Goal: Information Seeking & Learning: Check status

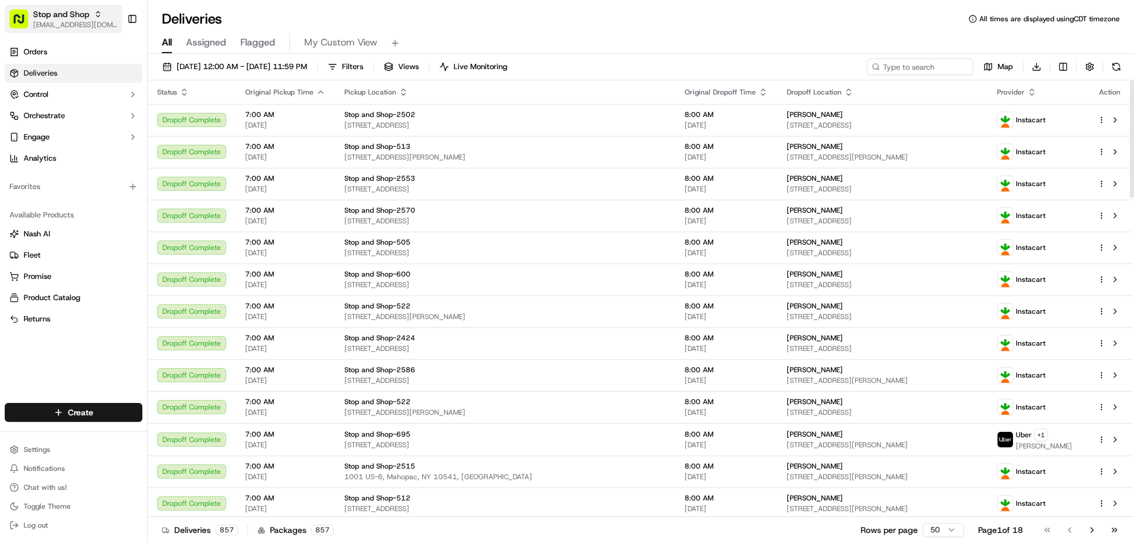
click at [83, 11] on span "Stop and Shop" at bounding box center [61, 14] width 56 height 12
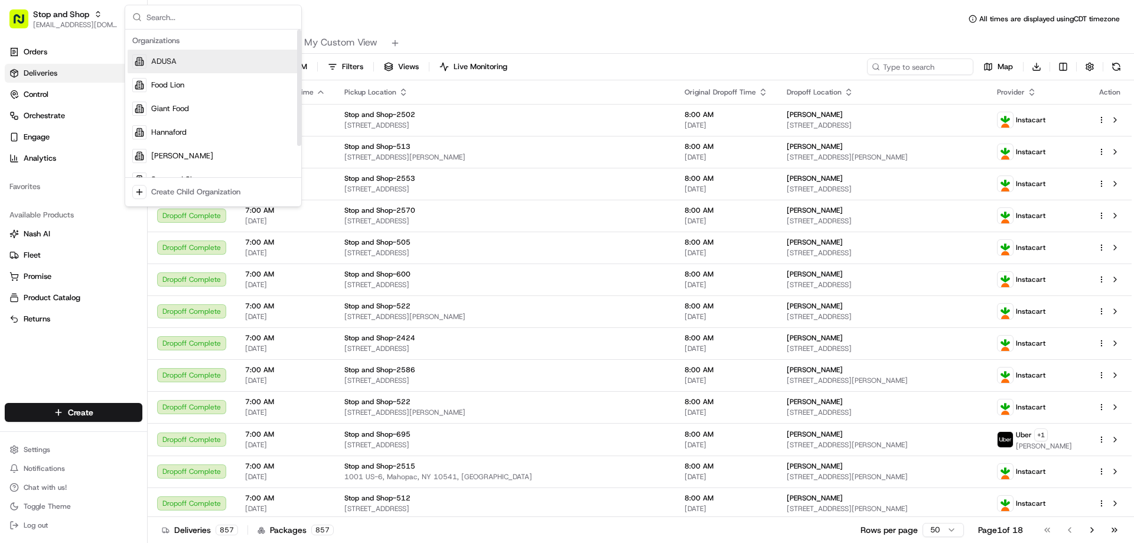
click at [172, 56] on span "ADUSA" at bounding box center [163, 61] width 25 height 11
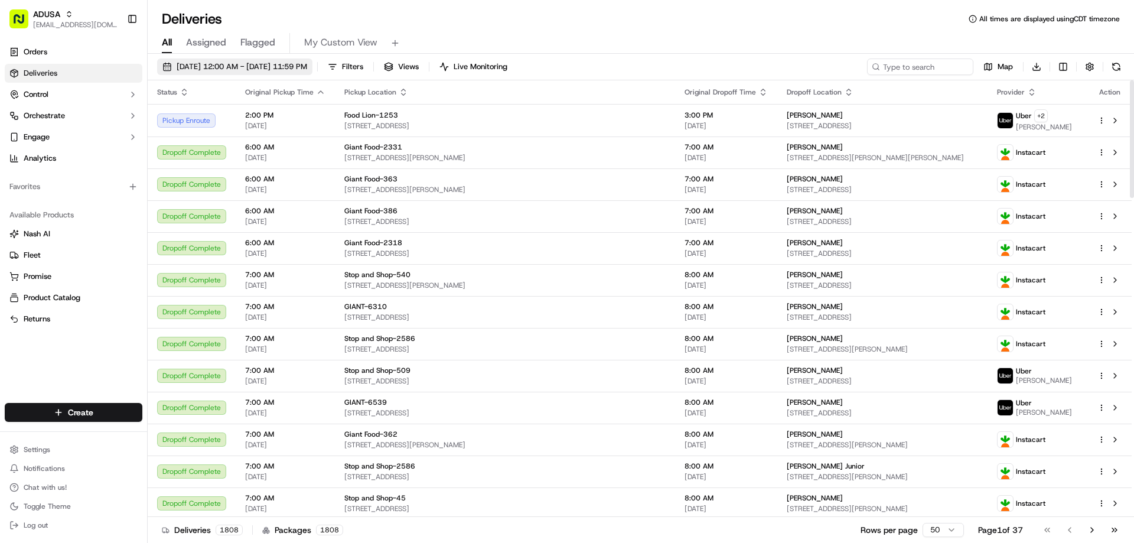
click at [307, 65] on span "[DATE] 12:00 AM - [DATE] 11:59 PM" at bounding box center [242, 66] width 130 height 11
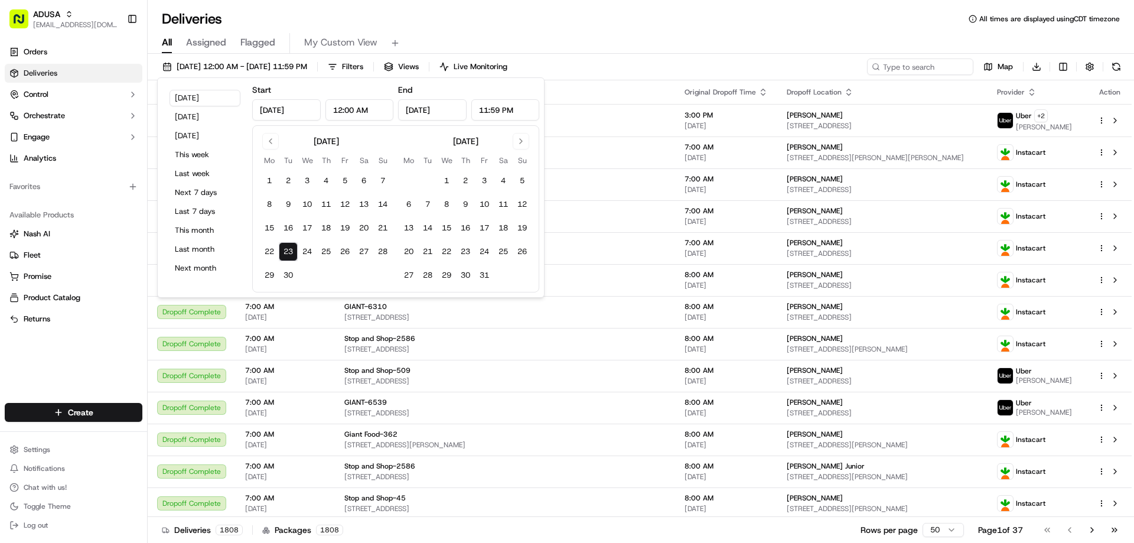
click at [270, 129] on div "September 2025 Mo Tu We Th Fr Sa Su 1 2 3 4 5 6 7 8 9 10 11 12 13 14 15 16 17 1…" at bounding box center [395, 208] width 287 height 167
click at [272, 140] on button "Go to previous month" at bounding box center [270, 141] width 17 height 17
click at [275, 141] on button "Go to previous month" at bounding box center [270, 141] width 17 height 17
click at [288, 204] on button "3" at bounding box center [288, 204] width 19 height 19
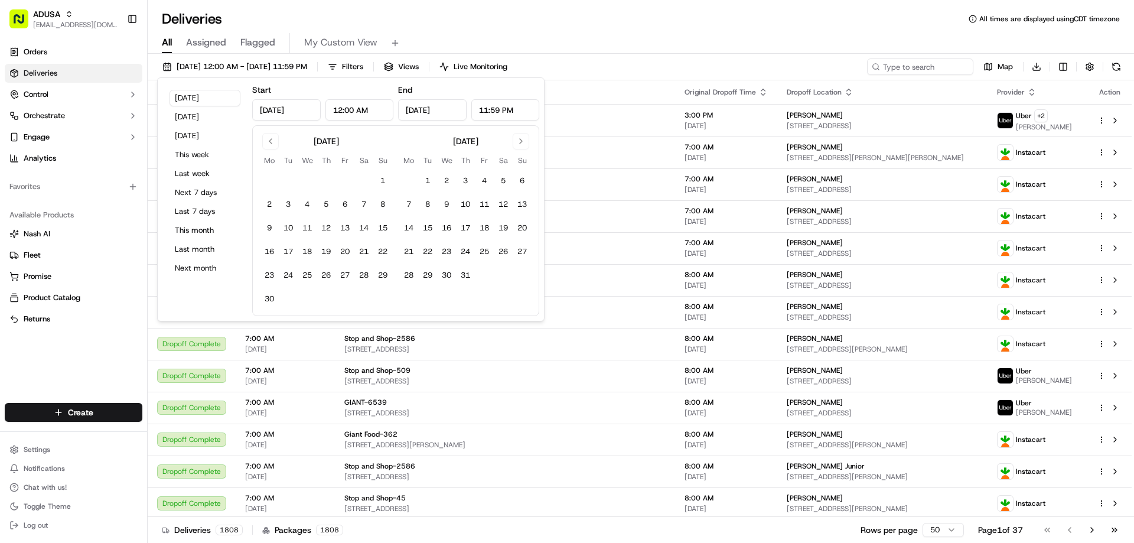
type input "Jun 3, 2025"
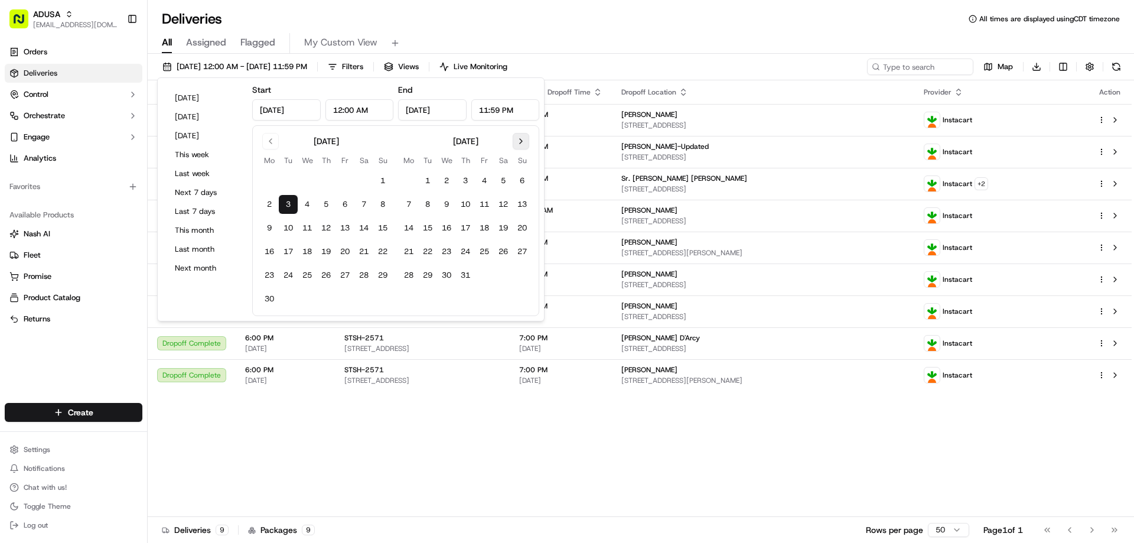
click at [520, 141] on button "Go to next month" at bounding box center [520, 141] width 17 height 17
click at [425, 252] on button "23" at bounding box center [427, 251] width 19 height 19
type input "Sep 23, 2025"
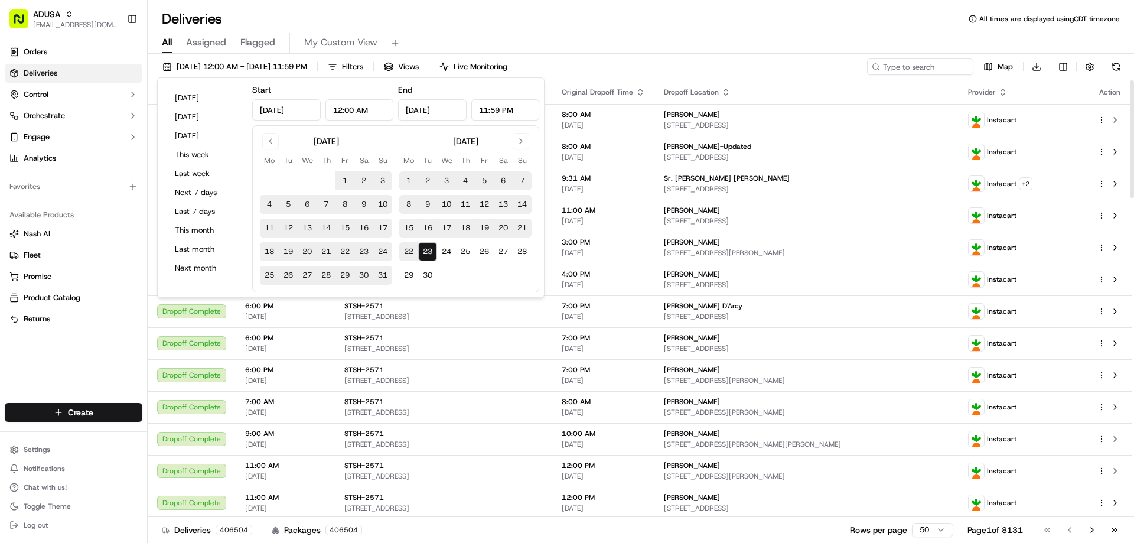
click at [764, 15] on div "Deliveries All times are displayed using CDT timezone" at bounding box center [641, 18] width 986 height 19
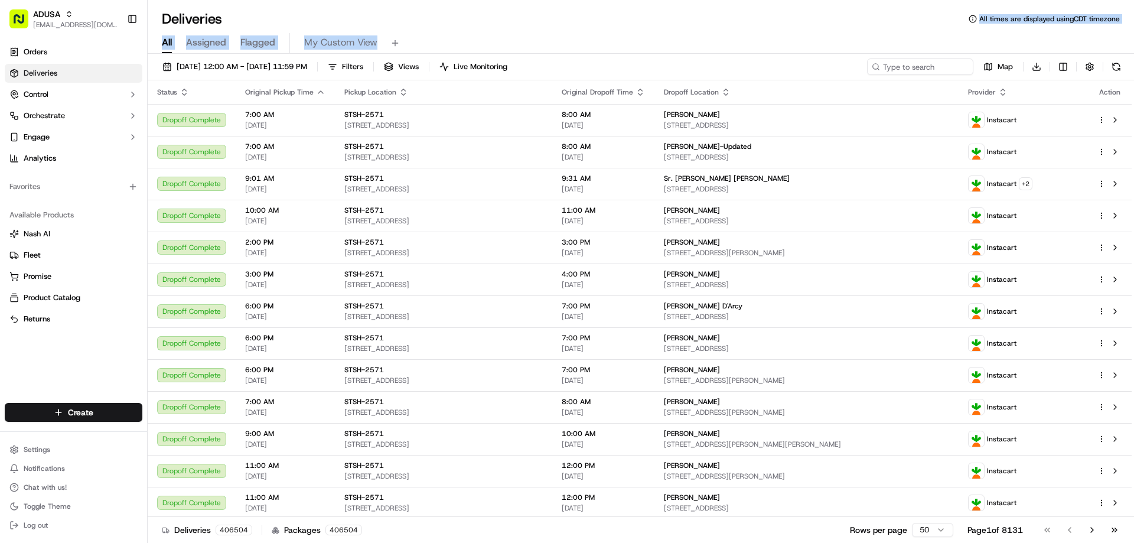
drag, startPoint x: 794, startPoint y: 28, endPoint x: 802, endPoint y: 34, distance: 10.5
click at [796, 30] on div "Deliveries All times are displayed using CDT timezone All Assigned Flagged My C…" at bounding box center [641, 271] width 986 height 543
click at [559, 25] on div "Deliveries All times are displayed using CDT timezone" at bounding box center [641, 18] width 986 height 19
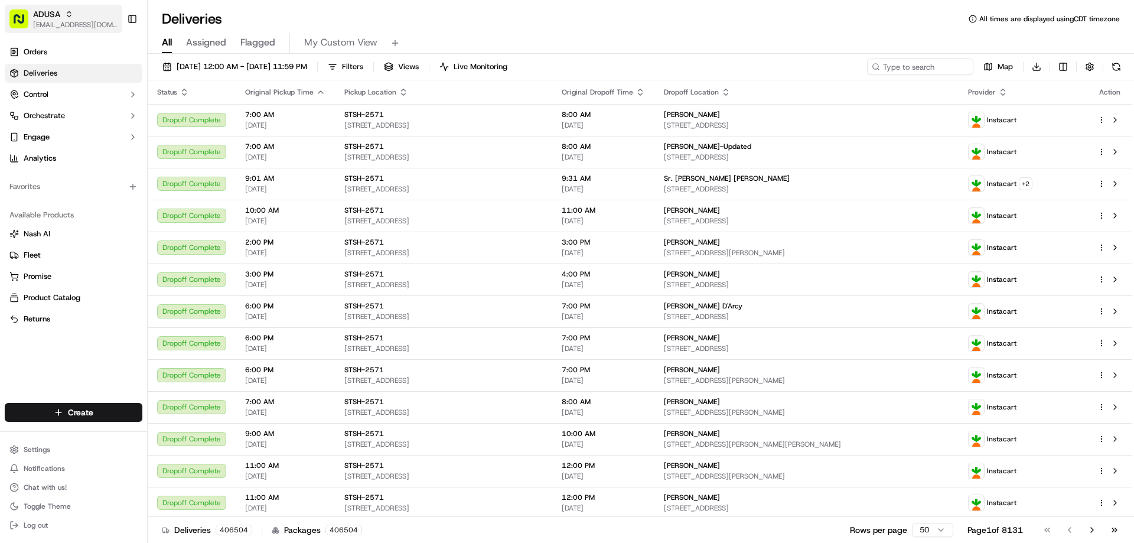
click at [48, 17] on span "ADUSA" at bounding box center [46, 14] width 27 height 12
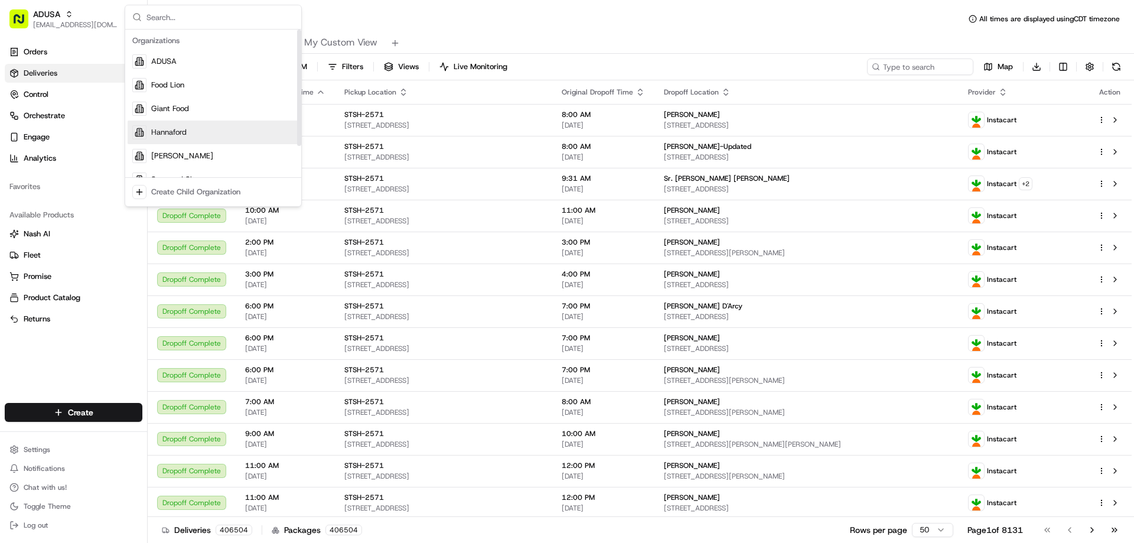
click at [167, 138] on div "Hannaford" at bounding box center [213, 132] width 171 height 24
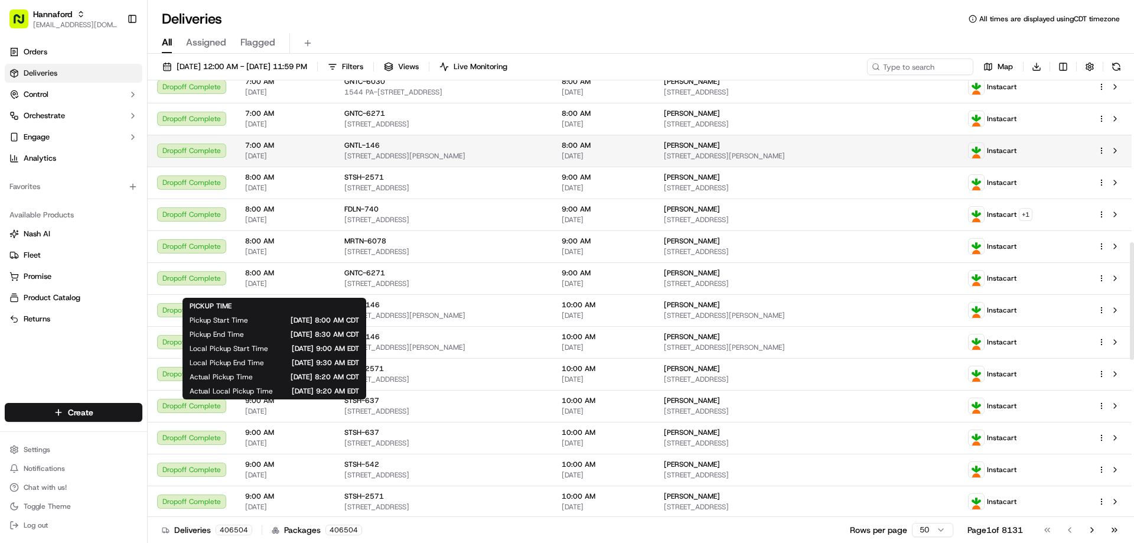
scroll to position [590, 0]
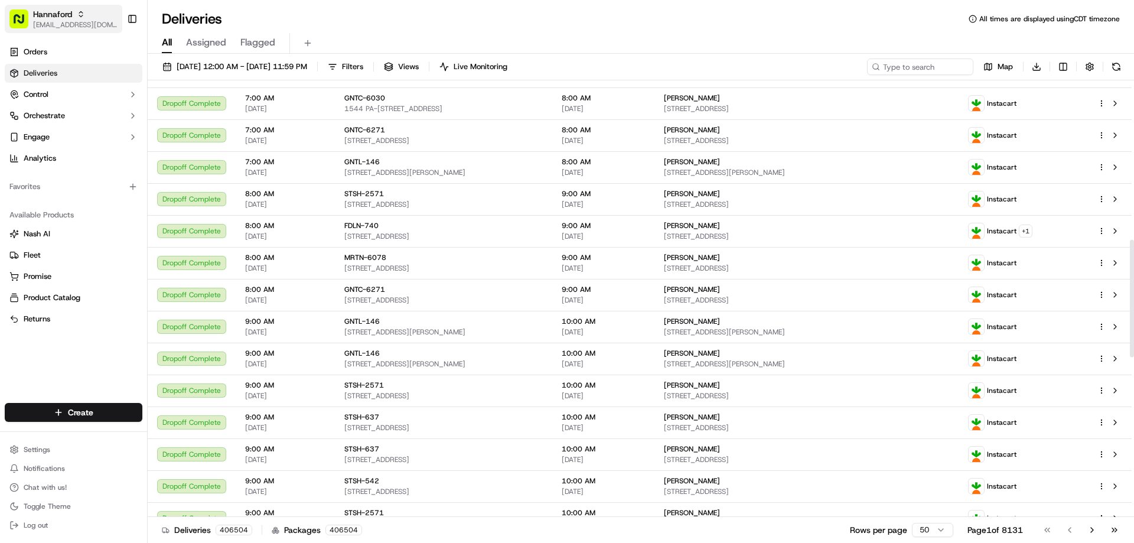
click at [75, 19] on div "Hannaford" at bounding box center [75, 14] width 84 height 12
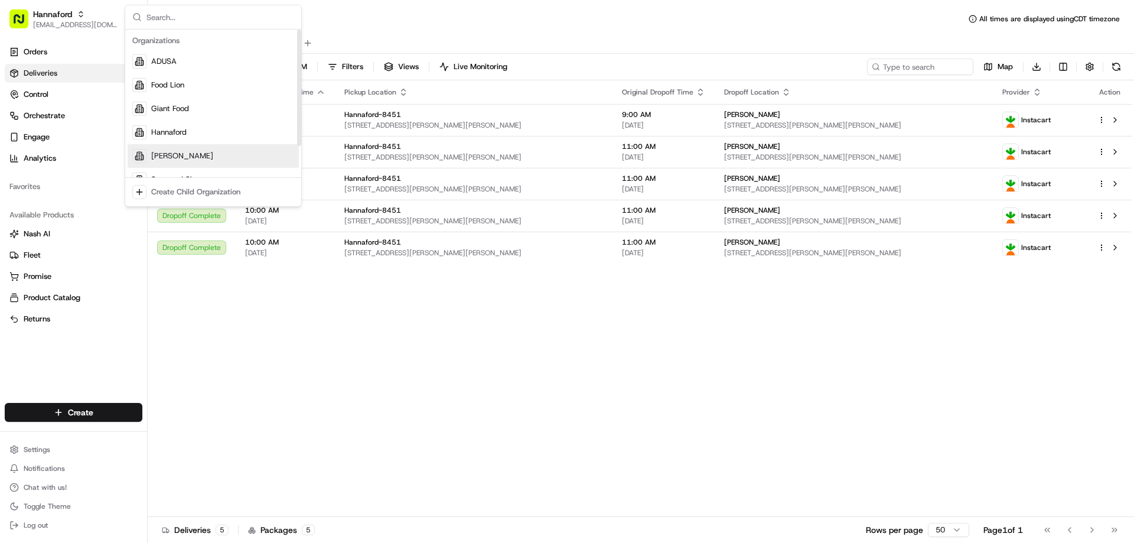
scroll to position [0, 0]
click at [178, 120] on div "Giant Food" at bounding box center [213, 109] width 171 height 24
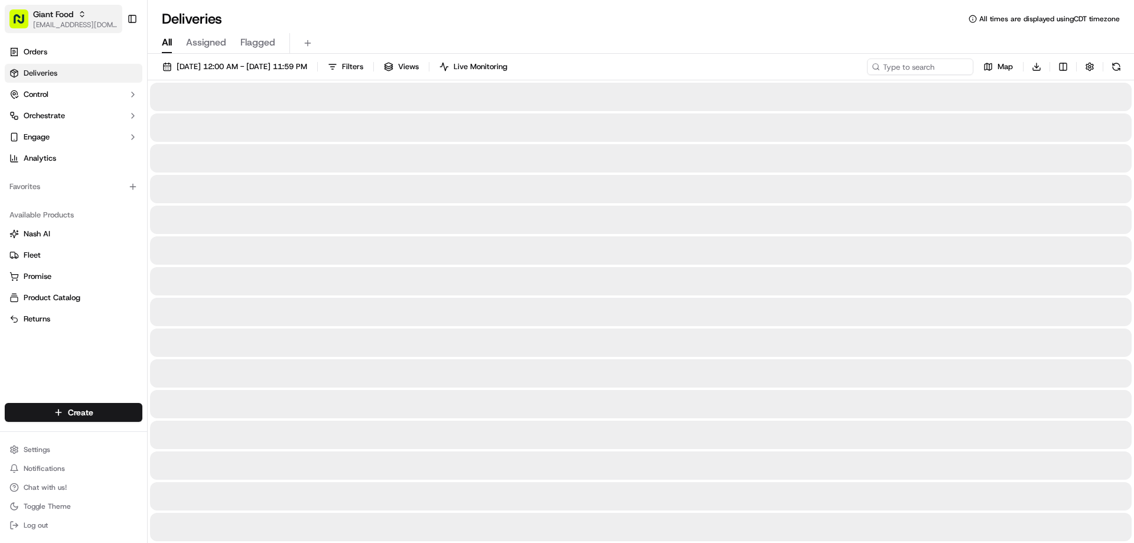
click at [97, 14] on div "Giant Food" at bounding box center [75, 14] width 84 height 12
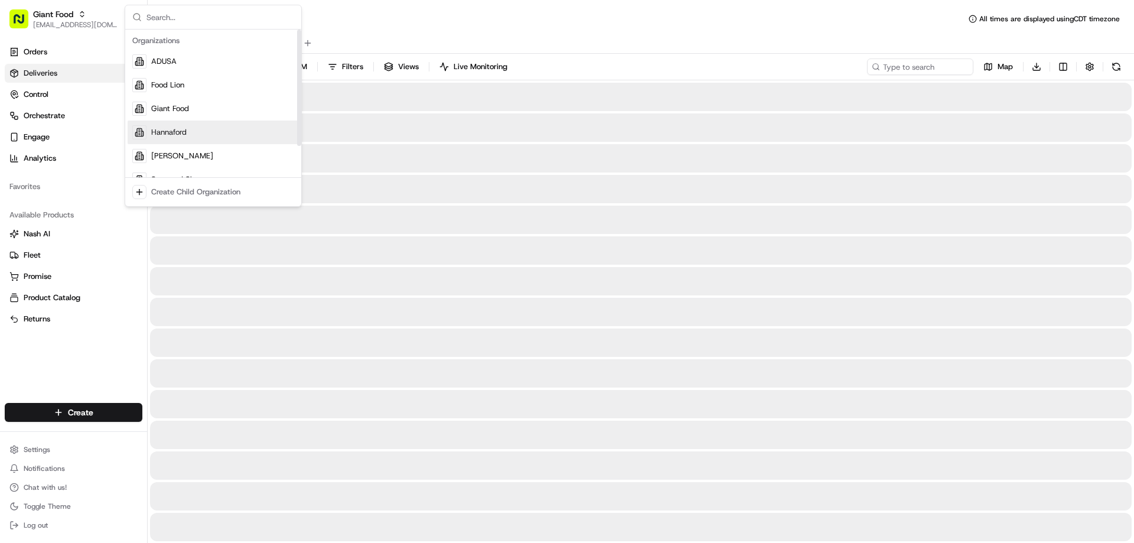
drag, startPoint x: 180, startPoint y: 131, endPoint x: 177, endPoint y: 125, distance: 6.6
click at [179, 130] on span "Hannaford" at bounding box center [168, 132] width 35 height 11
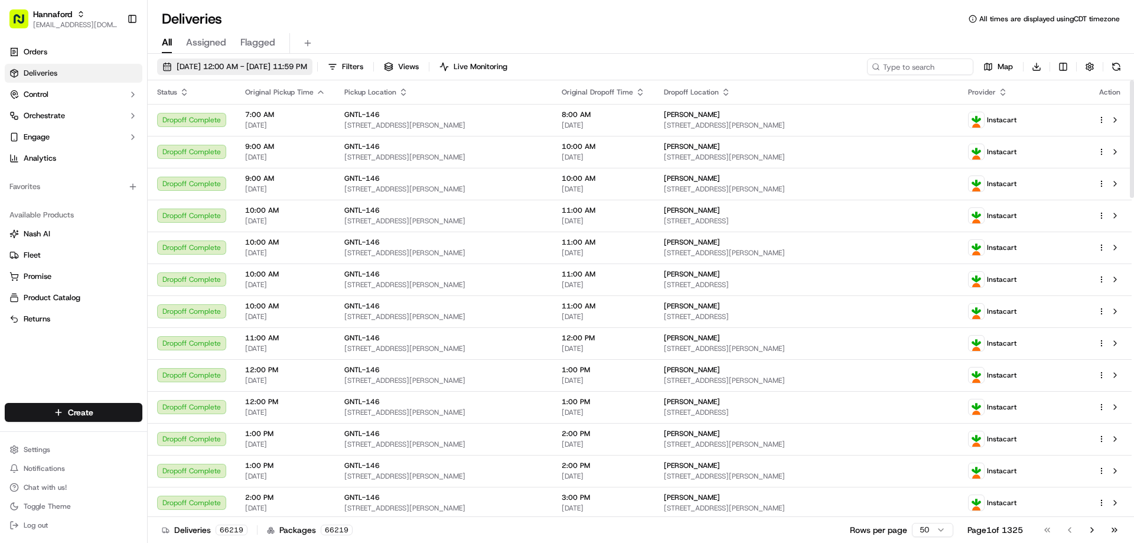
click at [307, 64] on span "06/03/2025 12:00 AM - 09/23/2025 11:59 PM" at bounding box center [242, 66] width 130 height 11
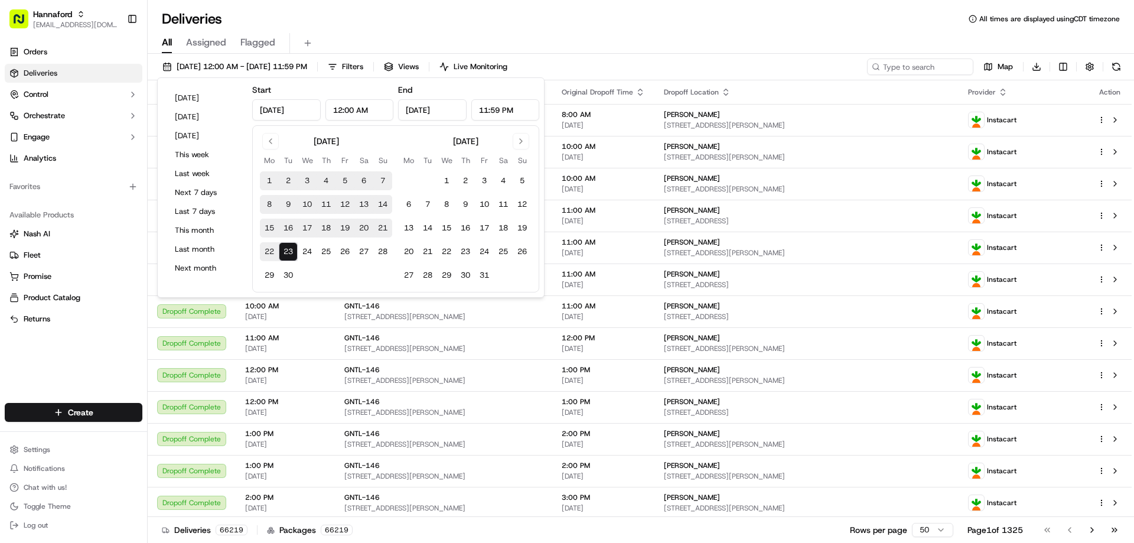
click at [390, 27] on div "Deliveries All times are displayed using CDT timezone" at bounding box center [641, 18] width 986 height 19
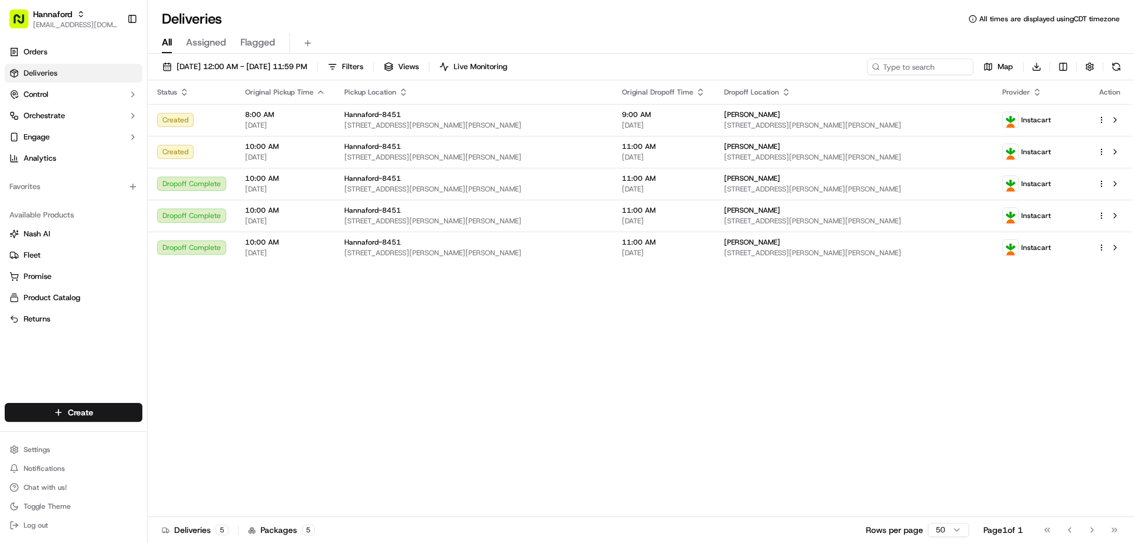
click at [366, 344] on div "Status Original Pickup Time Pickup Location Original Dropoff Time Dropoff Locat…" at bounding box center [640, 298] width 984 height 436
click at [482, 340] on div "Status Original Pickup Time Pickup Location Original Dropoff Time Dropoff Locat…" at bounding box center [640, 298] width 984 height 436
drag, startPoint x: 631, startPoint y: 358, endPoint x: 624, endPoint y: 358, distance: 6.5
click at [631, 358] on div "Status Original Pickup Time Pickup Location Original Dropoff Time Dropoff Locat…" at bounding box center [640, 298] width 984 height 436
drag, startPoint x: 392, startPoint y: 339, endPoint x: 378, endPoint y: 295, distance: 45.8
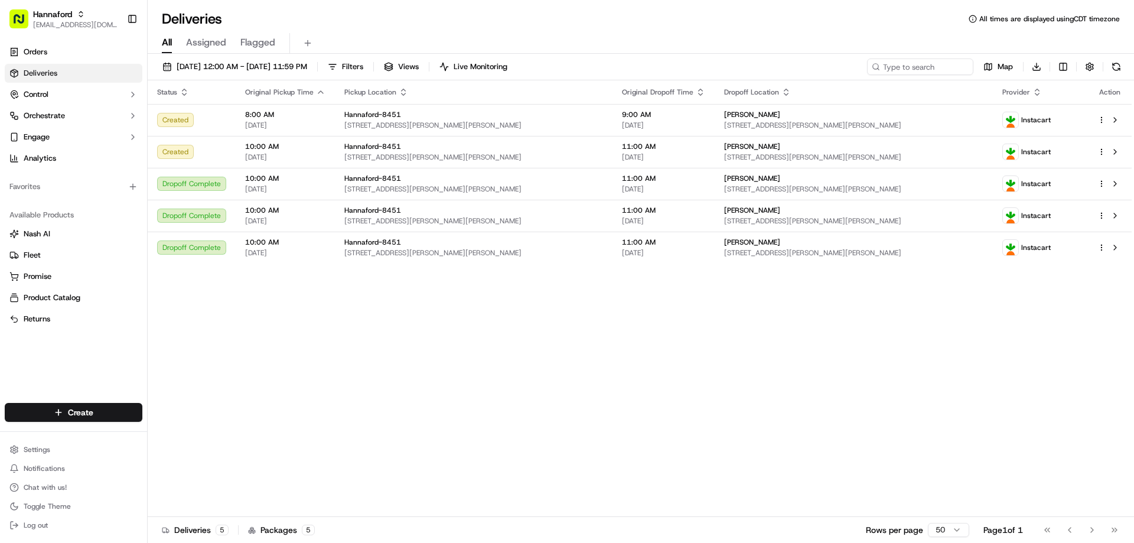
click at [387, 333] on div "Status Original Pickup Time Pickup Location Original Dropoff Time Dropoff Locat…" at bounding box center [640, 298] width 984 height 436
click at [306, 69] on span "[DATE] 12:00 AM - [DATE] 11:59 PM" at bounding box center [242, 66] width 130 height 11
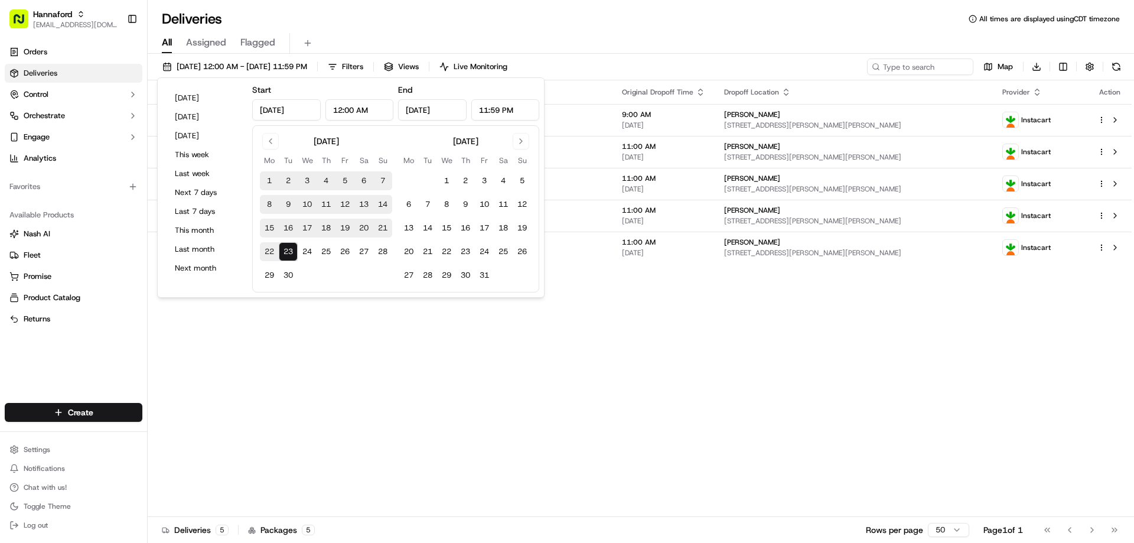
drag, startPoint x: 355, startPoint y: 342, endPoint x: 129, endPoint y: 152, distance: 296.3
click at [351, 339] on div "Status Original Pickup Time Pickup Location Original Dropoff Time Dropoff Locat…" at bounding box center [640, 298] width 984 height 436
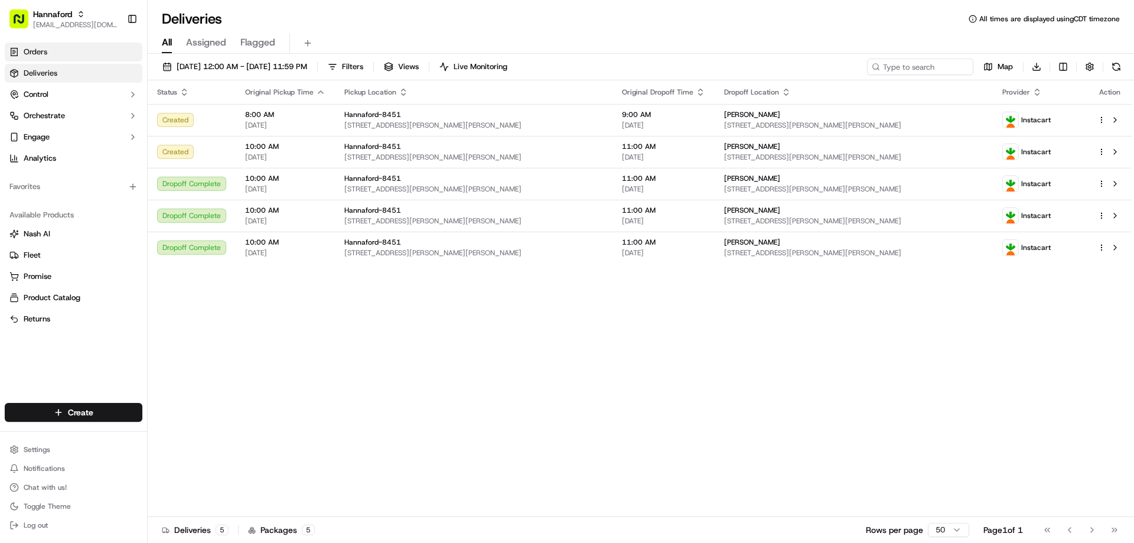
click at [57, 49] on link "Orders" at bounding box center [74, 52] width 138 height 19
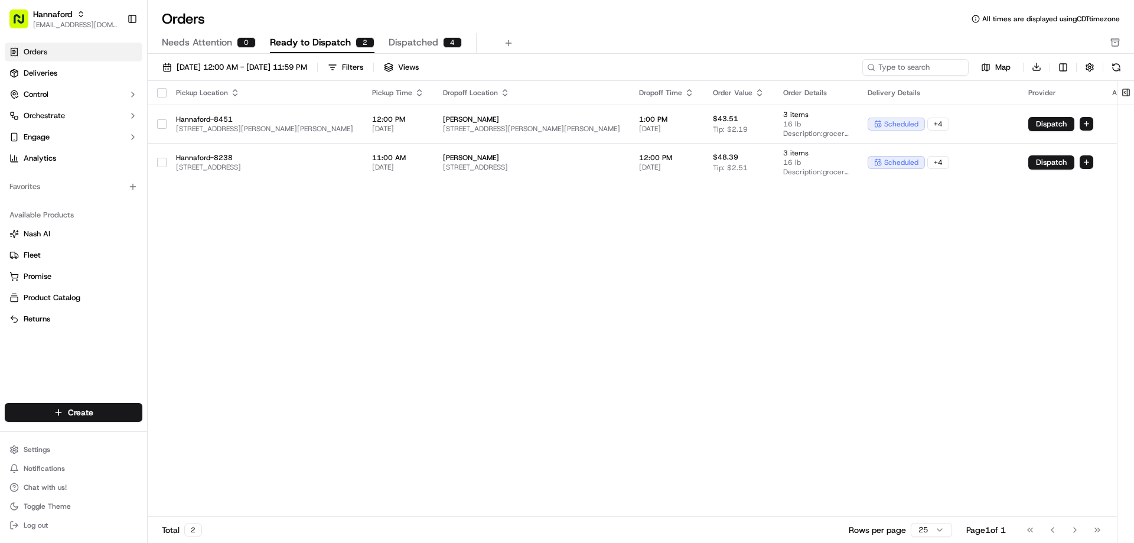
click at [315, 267] on div "Pickup Location Pickup Time Dropoff Location Dropoff Time Order Value Order Det…" at bounding box center [648, 299] width 1000 height 436
click at [423, 214] on div "Pickup Location Pickup Time Dropoff Location Dropoff Time Order Value Order Det…" at bounding box center [648, 299] width 1000 height 436
click at [497, 233] on div "Pickup Location Pickup Time Dropoff Location Dropoff Time Order Value Order Det…" at bounding box center [648, 299] width 1000 height 436
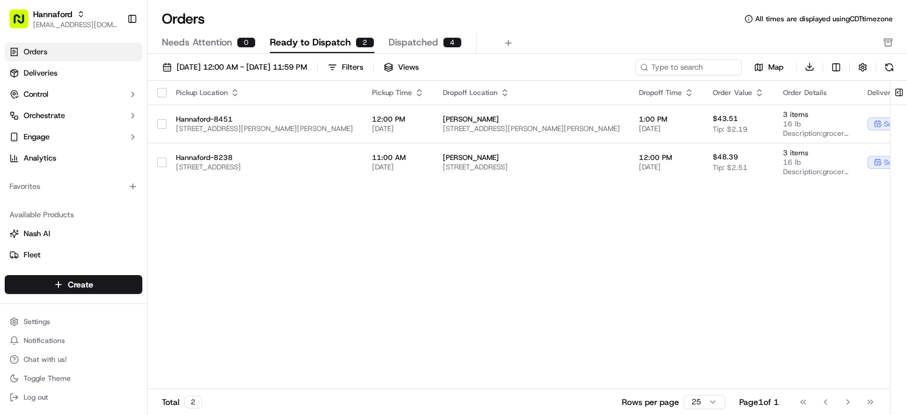
click at [453, 237] on div "Pickup Location Pickup Time Dropoff Location Dropoff Time Order Value Order Det…" at bounding box center [648, 235] width 1000 height 309
click at [505, 296] on div "Pickup Location Pickup Time Dropoff Location Dropoff Time Order Value Order Det…" at bounding box center [648, 235] width 1000 height 309
